Goal: Information Seeking & Learning: Learn about a topic

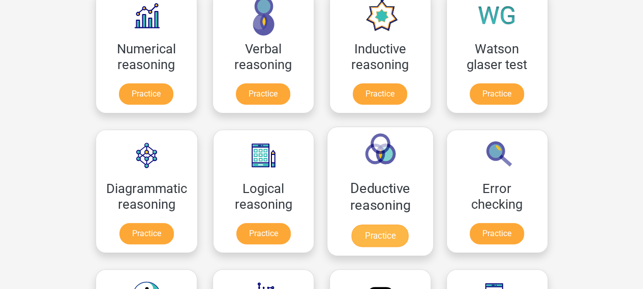
scroll to position [181, 0]
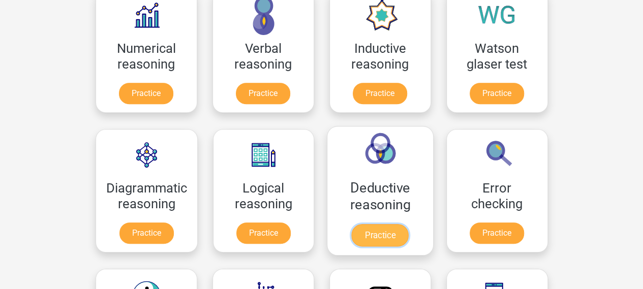
click at [400, 224] on link "Practice" at bounding box center [380, 235] width 57 height 22
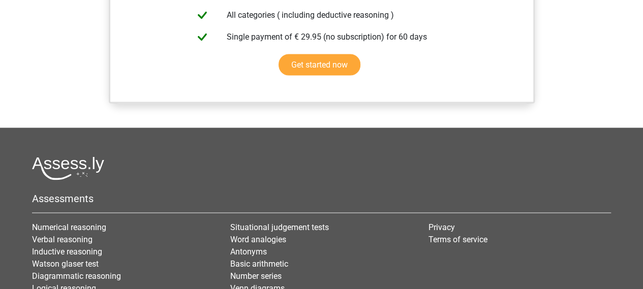
scroll to position [642, 0]
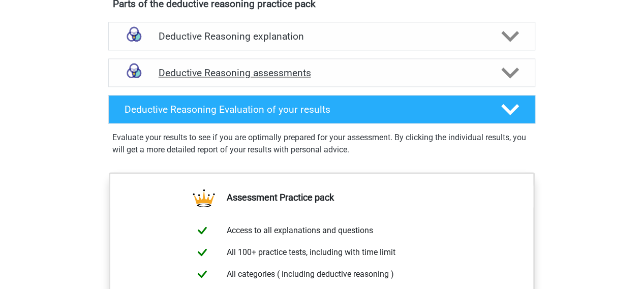
click at [323, 79] on h4 "Deductive Reasoning assessments" at bounding box center [322, 73] width 327 height 12
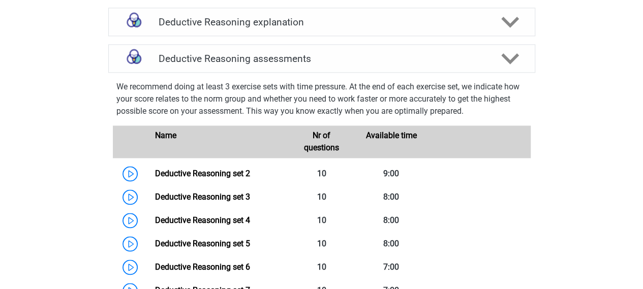
scroll to position [657, 0]
click at [350, 27] on h4 "Deductive Reasoning explanation" at bounding box center [322, 22] width 327 height 12
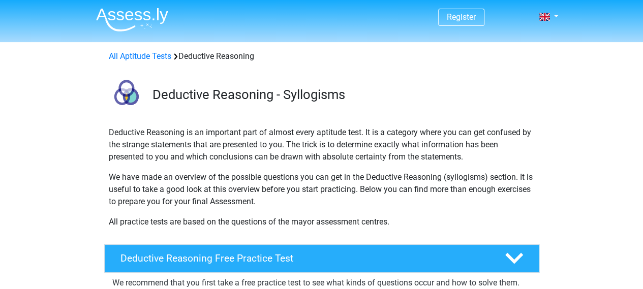
scroll to position [1, 0]
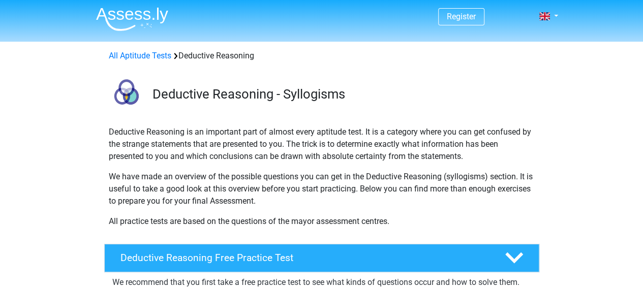
click at [139, 16] on img at bounding box center [132, 19] width 72 height 24
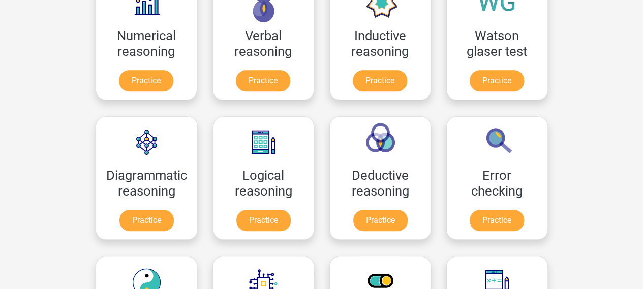
scroll to position [139, 0]
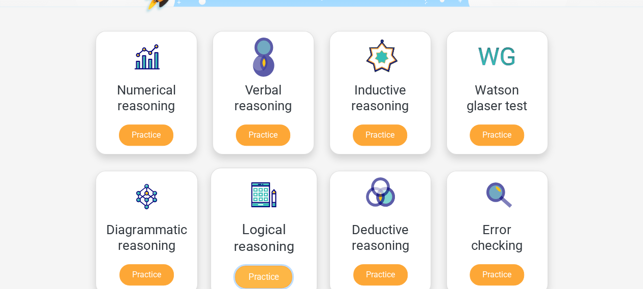
click at [267, 266] on link "Practice" at bounding box center [263, 277] width 57 height 22
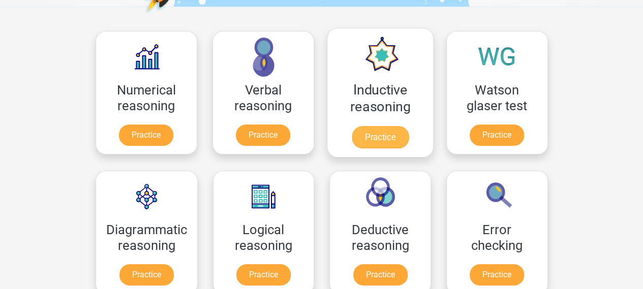
scroll to position [73, 0]
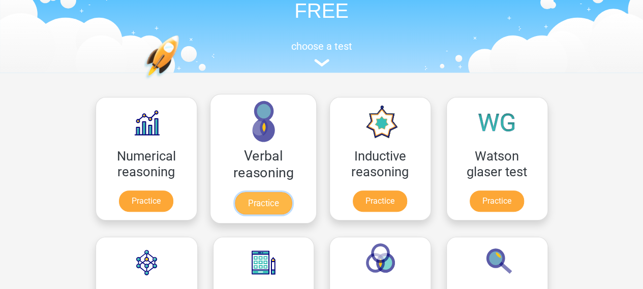
click at [269, 192] on link "Practice" at bounding box center [262, 203] width 57 height 22
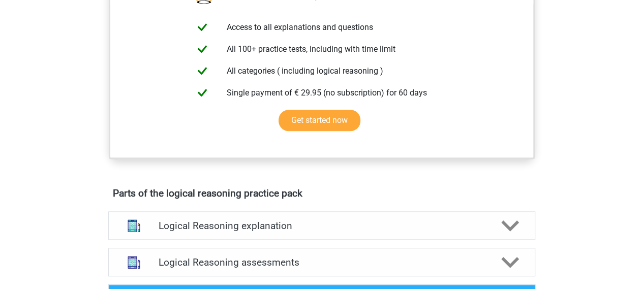
scroll to position [563, 0]
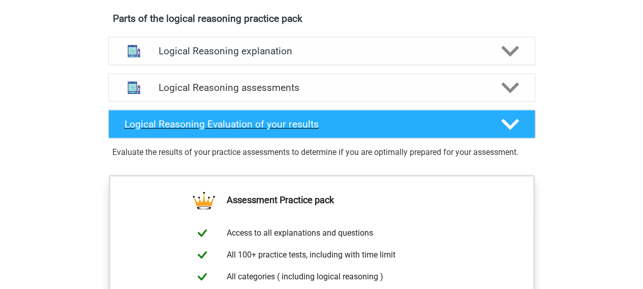
click at [358, 138] on div "Logical Reasoning Evaluation of your results" at bounding box center [321, 124] width 427 height 28
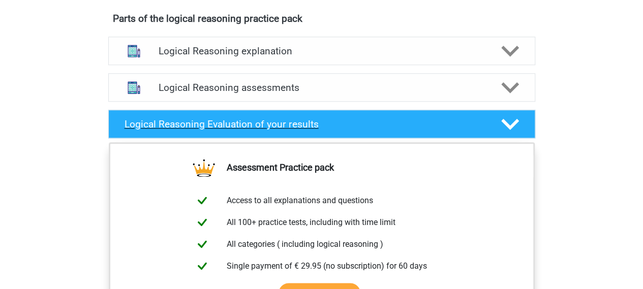
click at [389, 138] on div "Logical Reasoning Evaluation of your results" at bounding box center [321, 124] width 427 height 28
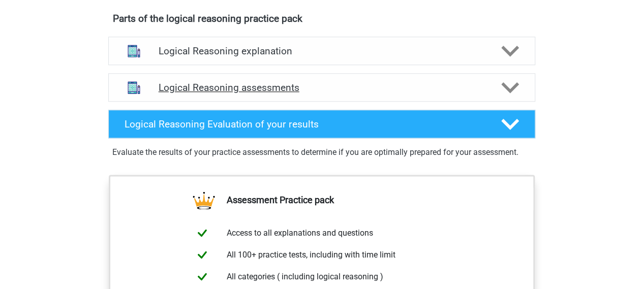
click at [354, 94] on h4 "Logical Reasoning assessments" at bounding box center [322, 88] width 327 height 12
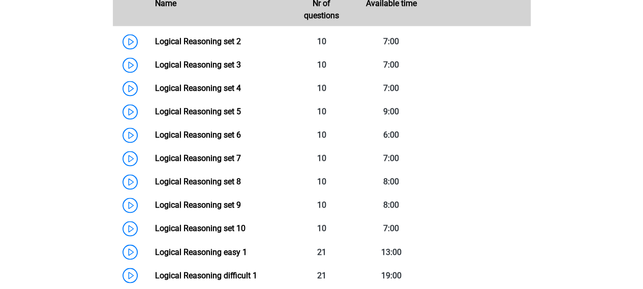
scroll to position [519, 0]
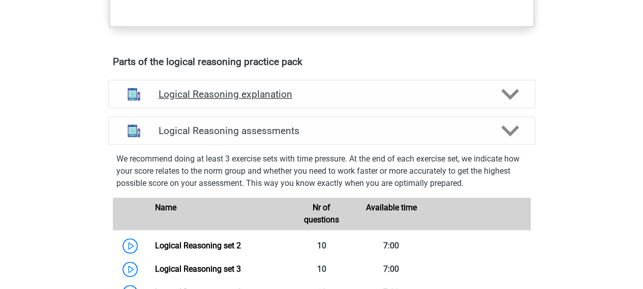
click at [318, 100] on h4 "Logical Reasoning explanation" at bounding box center [322, 94] width 327 height 12
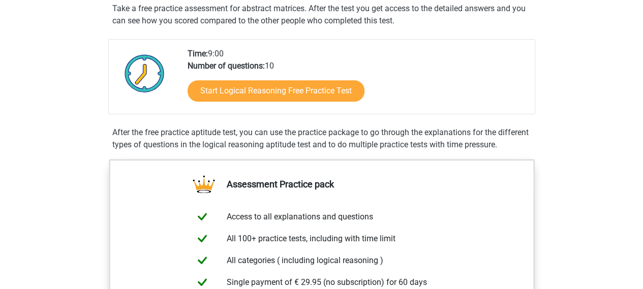
scroll to position [7, 0]
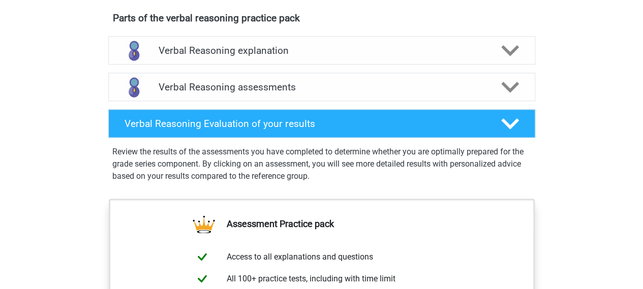
scroll to position [551, 0]
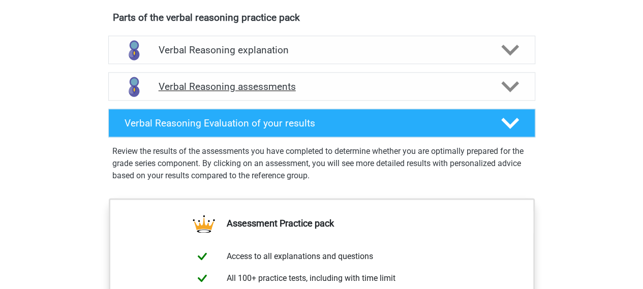
click at [294, 91] on h4 "Verbal Reasoning assessments" at bounding box center [322, 87] width 327 height 12
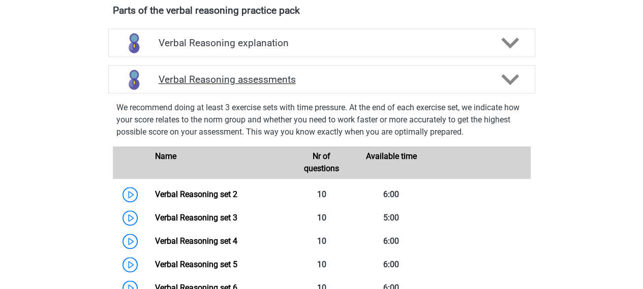
click at [273, 85] on h4 "Verbal Reasoning assessments" at bounding box center [322, 80] width 327 height 12
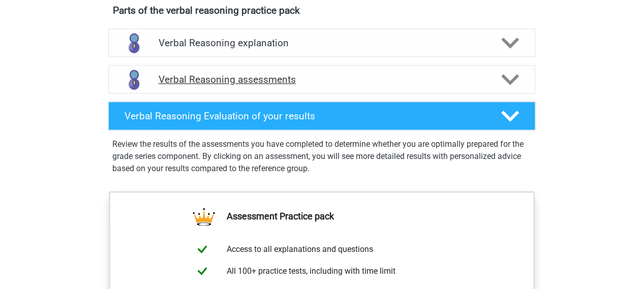
scroll to position [524, 0]
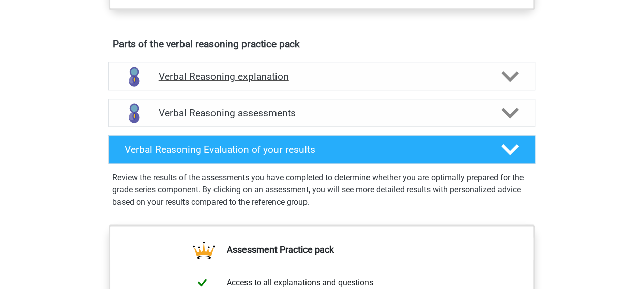
click at [285, 81] on h4 "Verbal Reasoning explanation" at bounding box center [322, 77] width 327 height 12
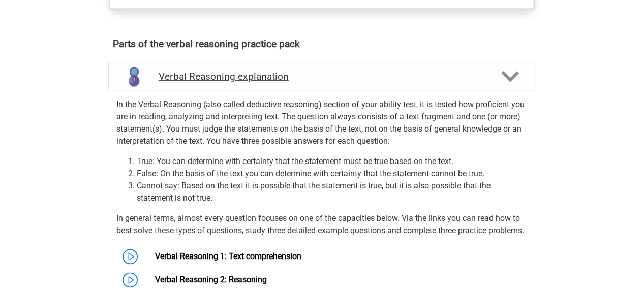
scroll to position [614, 0]
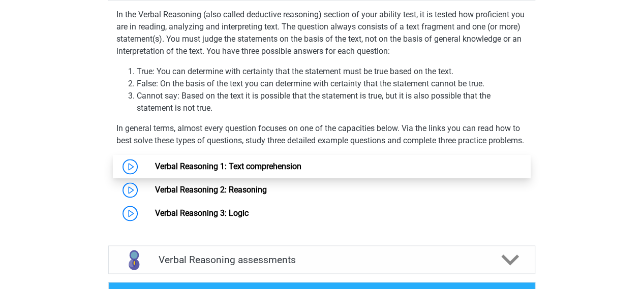
click at [255, 171] on link "Verbal Reasoning 1: Text comprehension" at bounding box center [228, 167] width 146 height 10
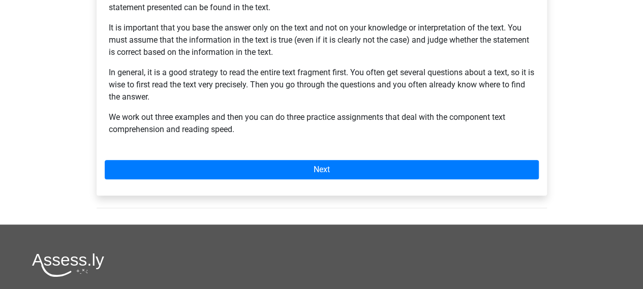
scroll to position [227, 0]
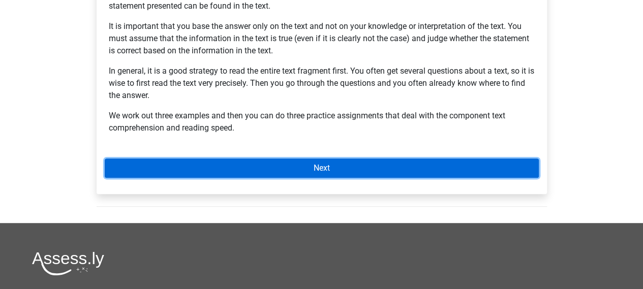
click at [246, 170] on link "Next" at bounding box center [322, 168] width 434 height 19
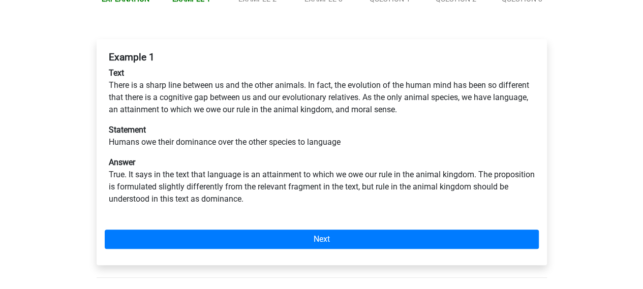
scroll to position [136, 0]
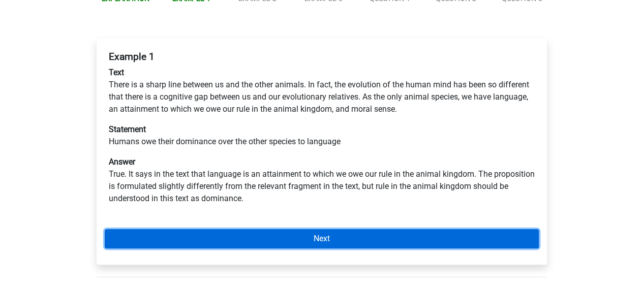
click at [228, 234] on link "Next" at bounding box center [322, 238] width 434 height 19
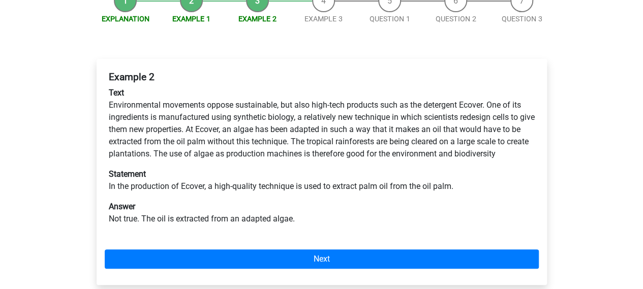
scroll to position [116, 0]
